Goal: Task Accomplishment & Management: Use online tool/utility

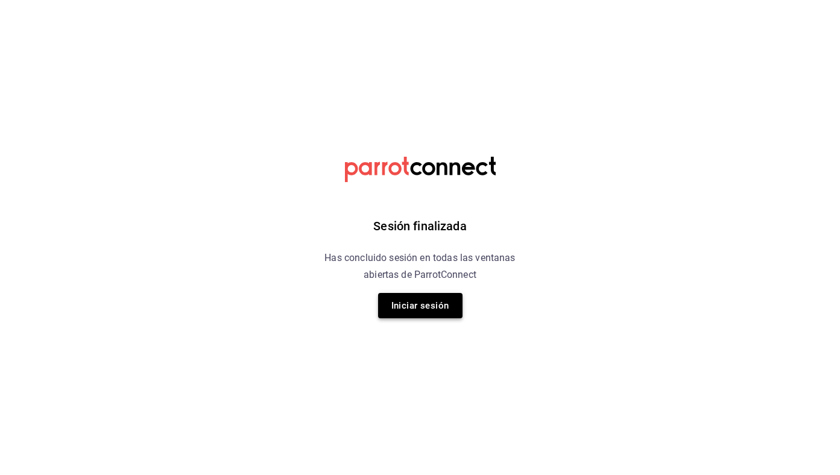
click at [430, 310] on button "Iniciar sesión" at bounding box center [420, 305] width 84 height 25
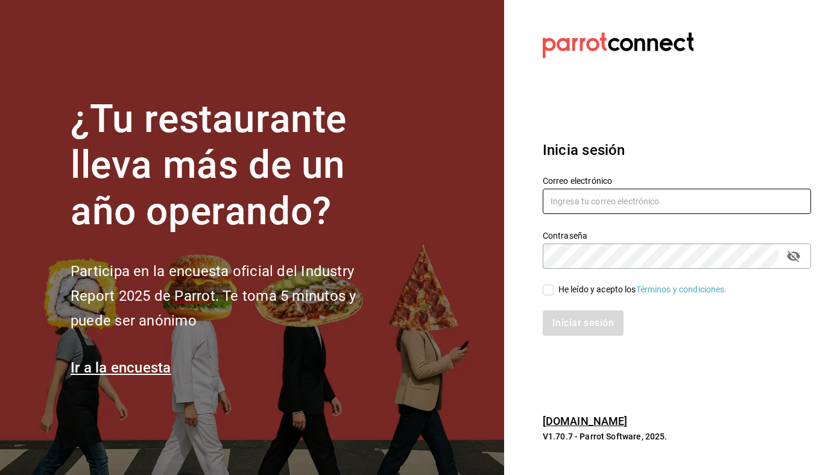
click at [597, 192] on input "text" at bounding box center [677, 201] width 268 height 25
type input "[EMAIL_ADDRESS][DOMAIN_NAME]"
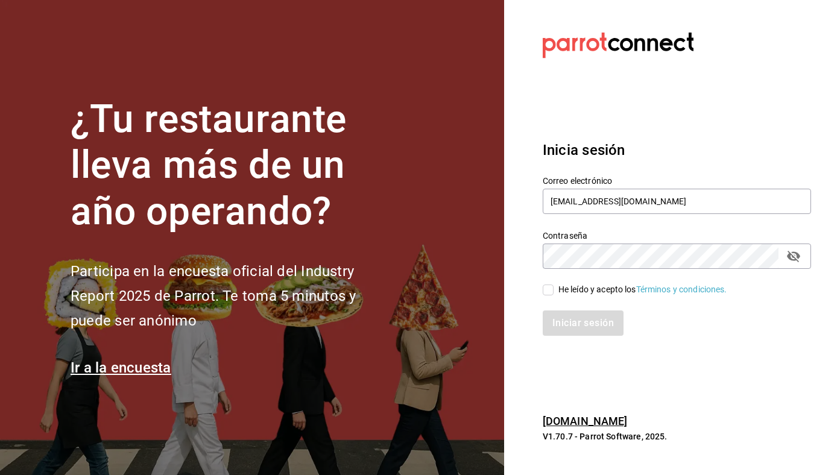
click at [610, 290] on div "He leído y acepto los Términos y condiciones." at bounding box center [643, 290] width 169 height 13
click at [554, 290] on input "He leído y acepto los Términos y condiciones." at bounding box center [548, 290] width 11 height 11
checkbox input "true"
click at [569, 334] on button "Iniciar sesión" at bounding box center [584, 323] width 82 height 25
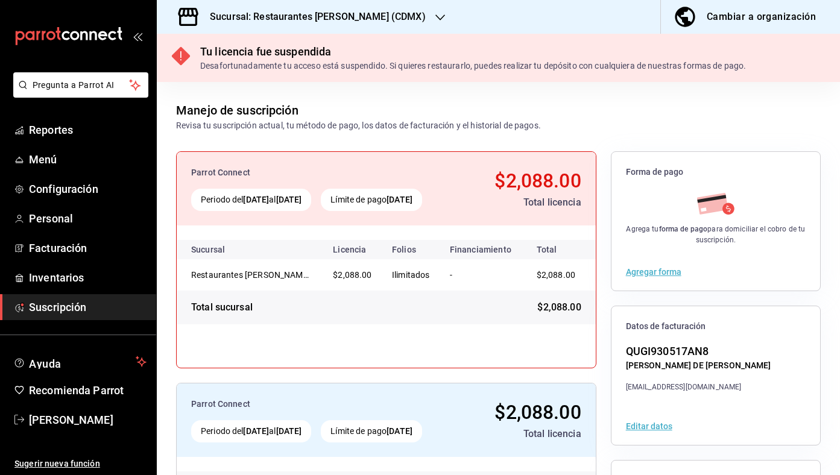
click at [340, 16] on h3 "Sucursal: Restaurantes [PERSON_NAME] (CDMX)" at bounding box center [313, 17] width 226 height 14
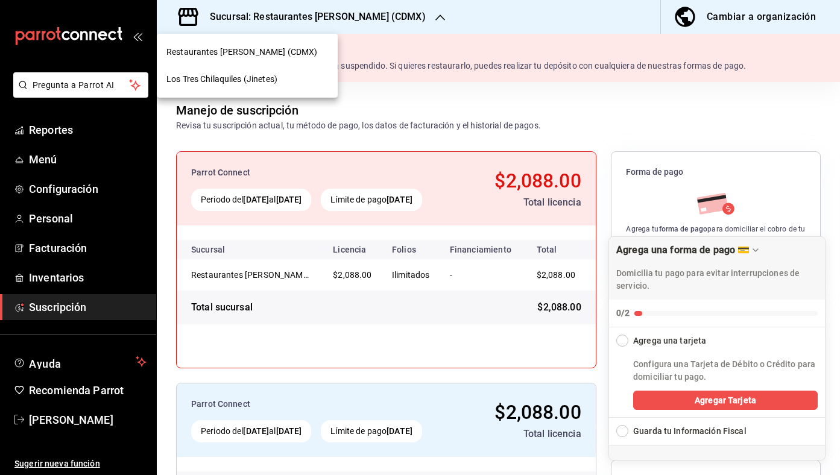
click at [294, 77] on div "Los Tres Chilaquiles (Jinetes)" at bounding box center [248, 79] width 162 height 13
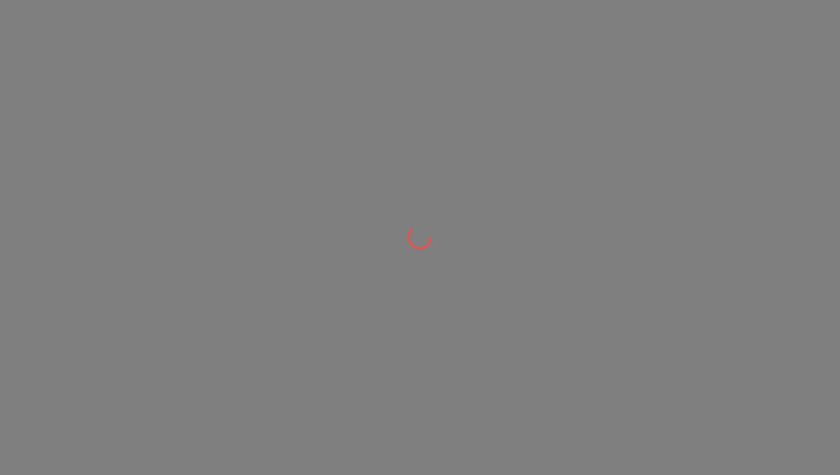
click at [270, 79] on div at bounding box center [420, 237] width 840 height 475
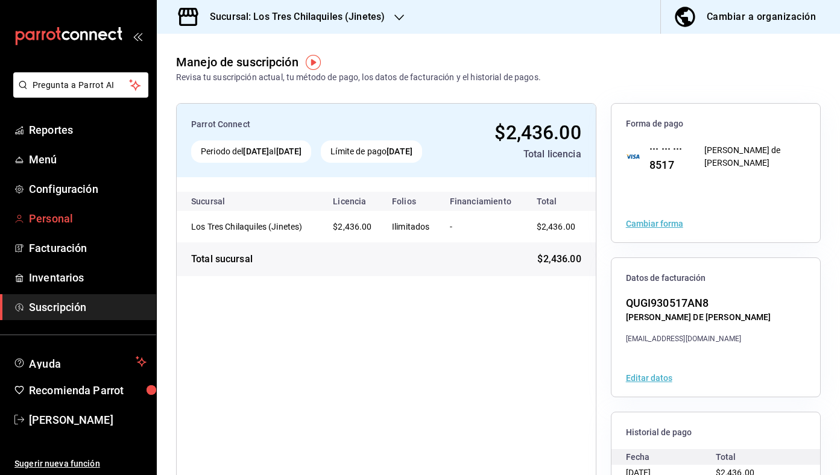
click at [69, 212] on span "Personal" at bounding box center [88, 219] width 118 height 16
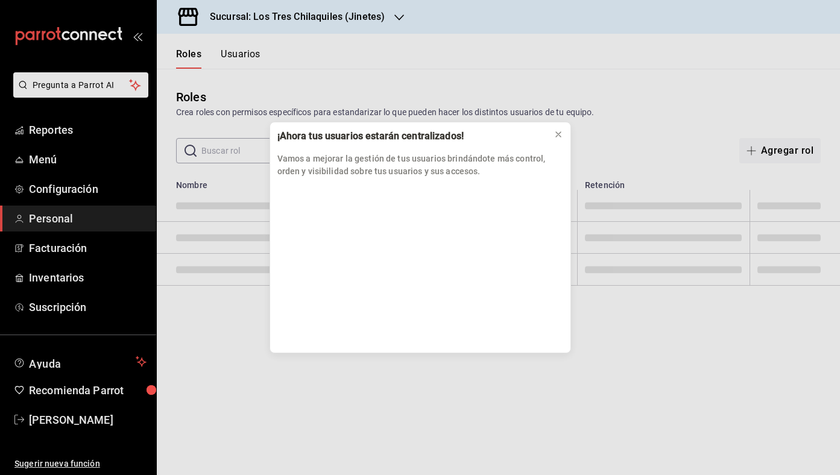
click at [63, 133] on div "¡Ahora tus usuarios estarán centralizados! Vamos a mejorar la gestión de tus us…" at bounding box center [420, 237] width 840 height 475
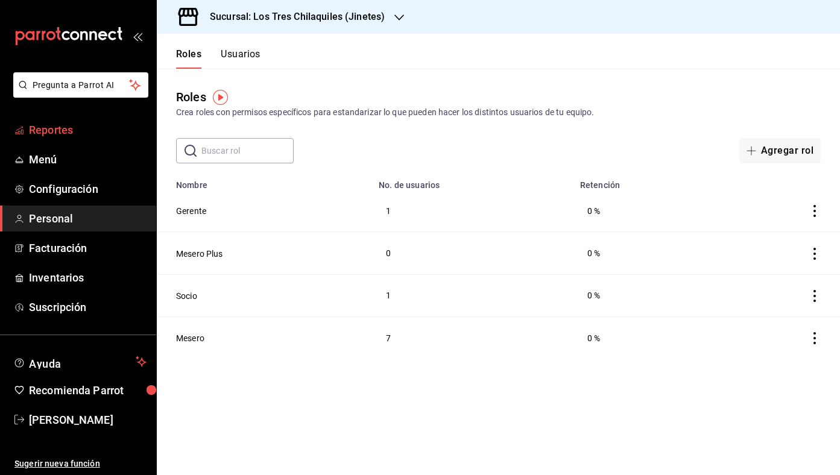
click at [84, 135] on span "Reportes" at bounding box center [88, 130] width 118 height 16
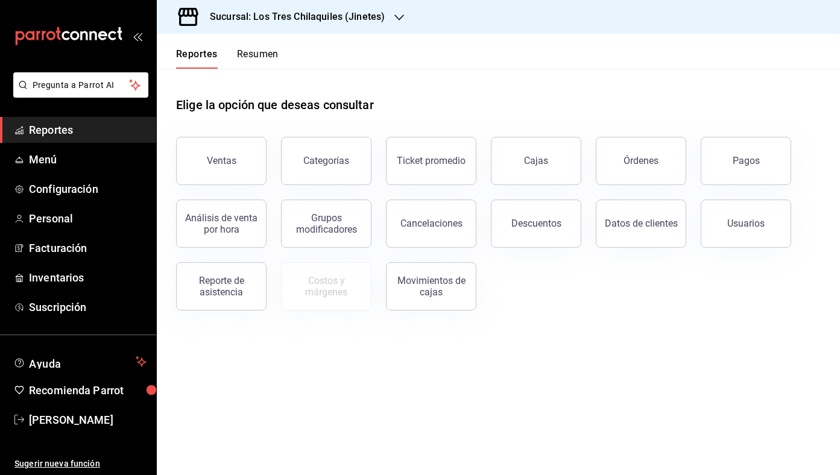
click at [275, 60] on button "Resumen" at bounding box center [258, 58] width 42 height 21
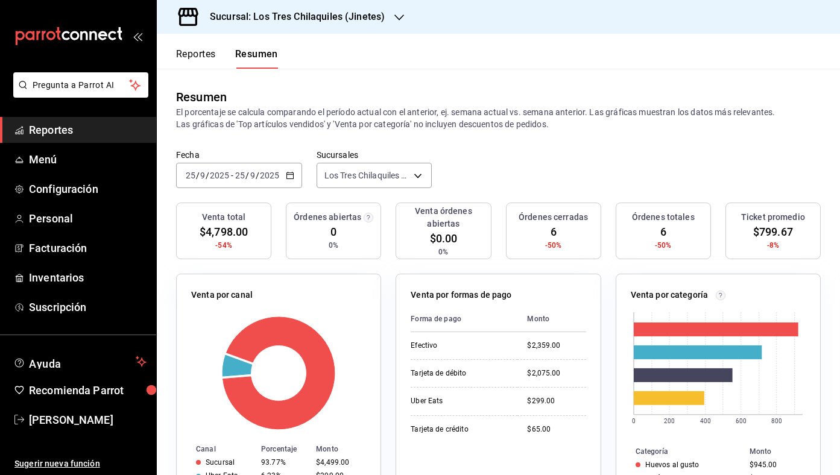
click at [194, 45] on div "Reportes Resumen" at bounding box center [217, 51] width 121 height 35
click at [194, 54] on button "Reportes" at bounding box center [196, 58] width 40 height 21
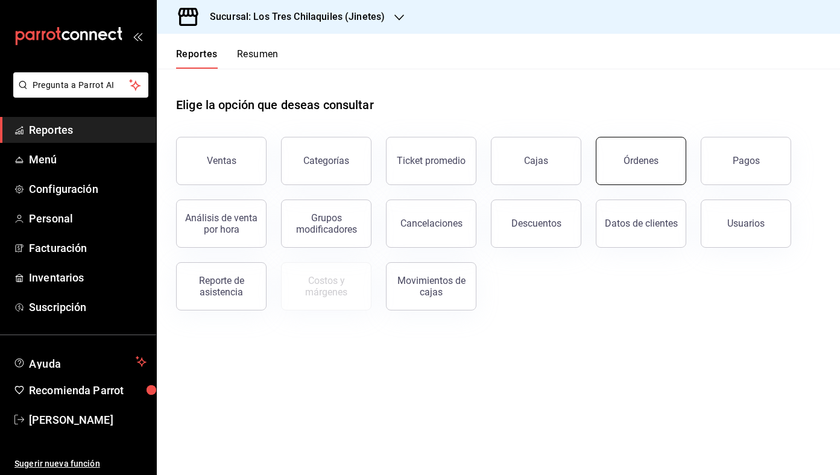
click at [643, 157] on div "Órdenes" at bounding box center [641, 160] width 35 height 11
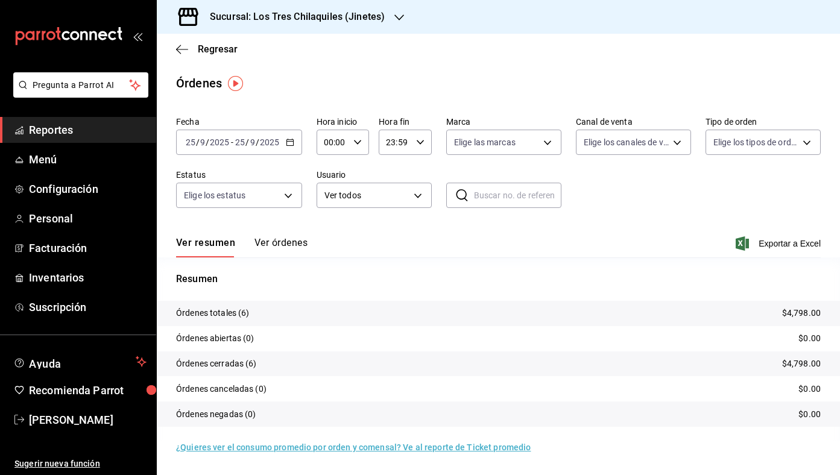
click at [288, 142] on icon "button" at bounding box center [290, 142] width 8 height 8
click at [637, 224] on div "Ver resumen Ver órdenes Exportar a Excel" at bounding box center [498, 240] width 645 height 35
click at [777, 145] on body "Pregunta a Parrot AI Reportes Menú Configuración Personal Facturación Inventari…" at bounding box center [420, 237] width 840 height 475
click at [768, 273] on li "Comer aquí" at bounding box center [764, 283] width 114 height 27
type input "56f71dbc-c776-499c-b0d1-bf469380f4b3"
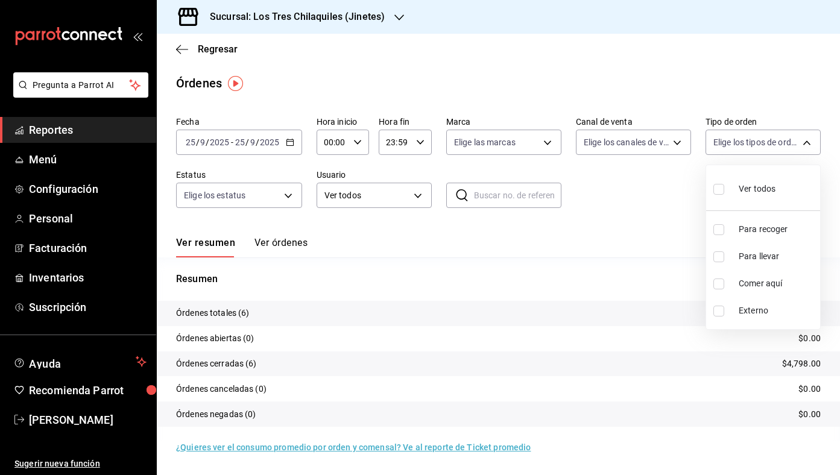
checkbox input "true"
click at [612, 215] on div at bounding box center [420, 237] width 840 height 475
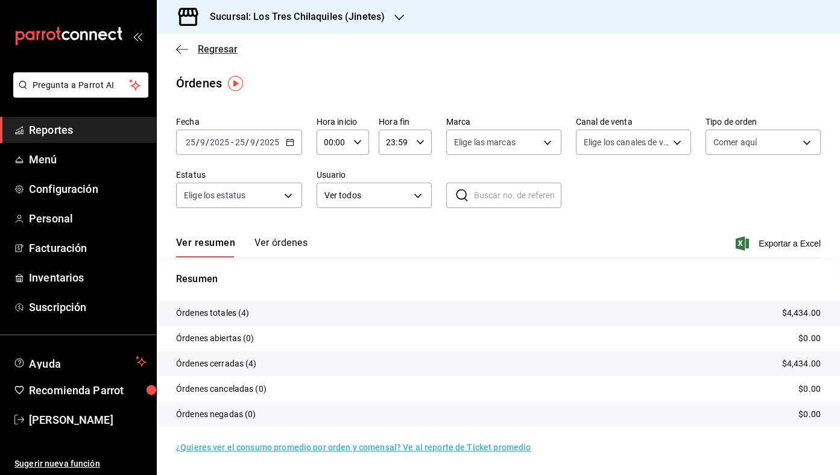
click at [212, 46] on span "Regresar" at bounding box center [218, 48] width 40 height 11
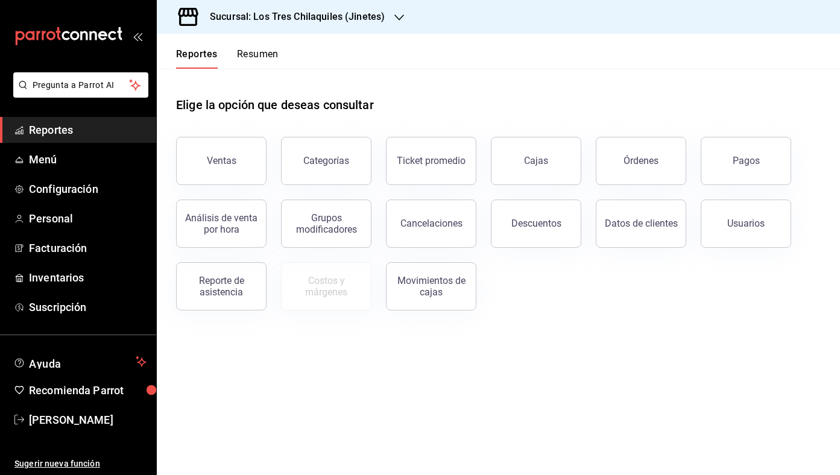
click at [276, 52] on button "Resumen" at bounding box center [258, 58] width 42 height 21
